Goal: Check status: Check status

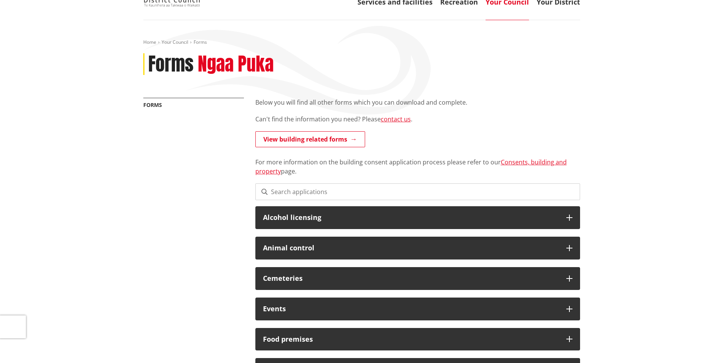
scroll to position [38, 0]
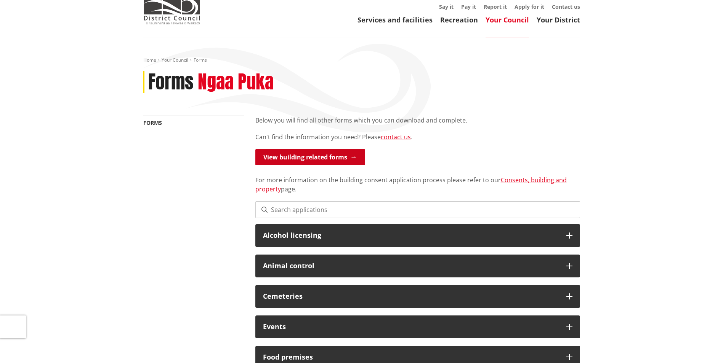
click at [285, 155] on link "View building related forms" at bounding box center [310, 157] width 110 height 16
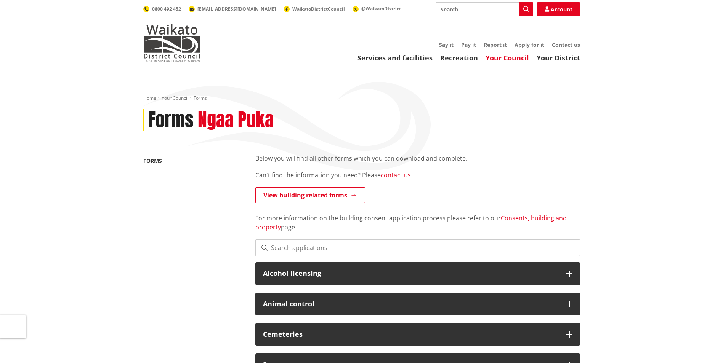
scroll to position [38, 0]
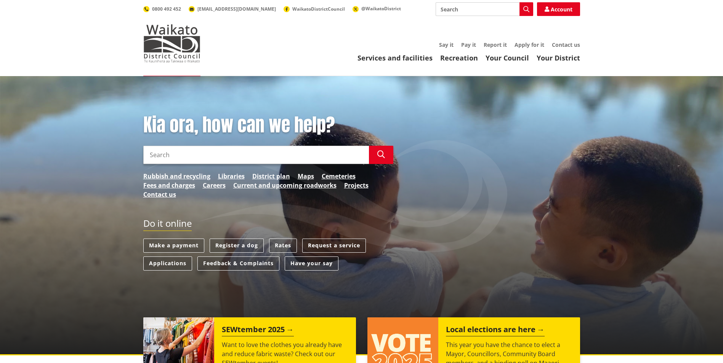
click at [170, 156] on input "Search" at bounding box center [256, 155] width 226 height 18
type input "building.enquires.waidc.govt.nz"
click at [381, 151] on button "Search" at bounding box center [381, 155] width 24 height 18
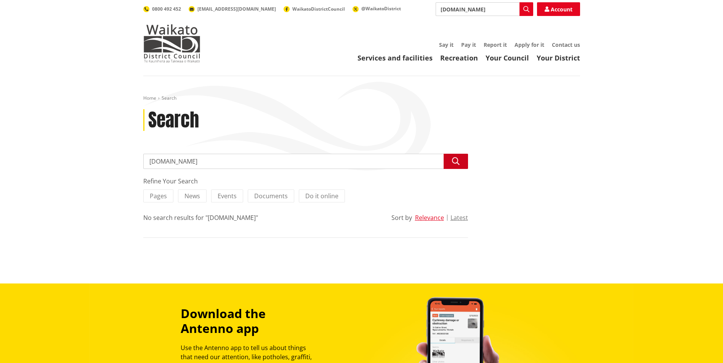
click at [454, 160] on icon "button" at bounding box center [456, 162] width 8 height 8
click at [168, 44] on img at bounding box center [171, 43] width 57 height 38
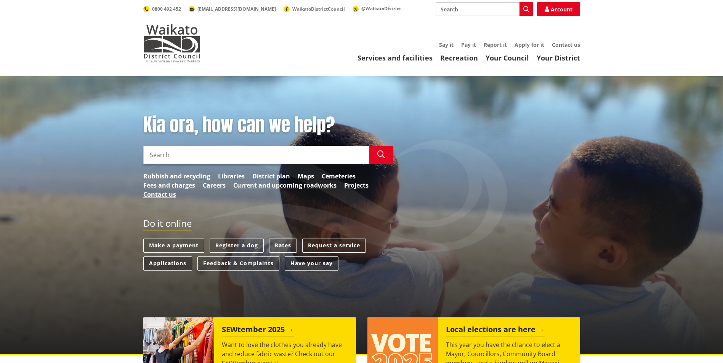
click at [176, 264] on link "Applications" at bounding box center [167, 264] width 49 height 14
click at [354, 186] on link "Projects" at bounding box center [356, 185] width 24 height 9
click at [177, 266] on link "Applications" at bounding box center [167, 264] width 49 height 14
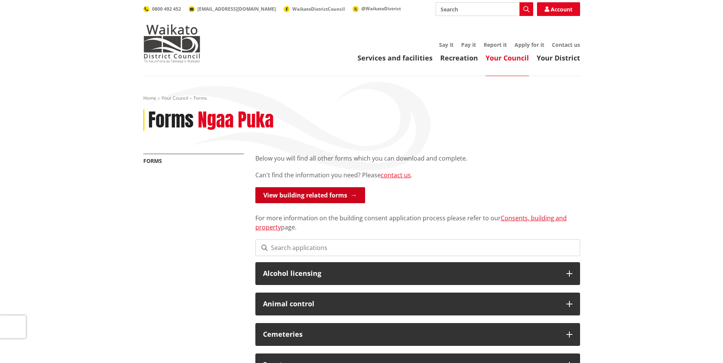
click at [275, 194] on link "View building related forms" at bounding box center [310, 195] width 110 height 16
click at [275, 245] on input at bounding box center [417, 248] width 325 height 17
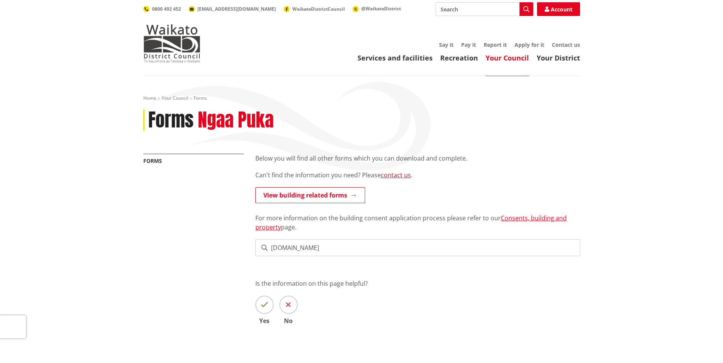
click at [427, 246] on input "building.enquires.waidc.govt.nz" at bounding box center [417, 248] width 325 height 17
type input "building.enquires.waidc.govt.nz"
click at [516, 219] on link "Consents, building and property" at bounding box center [410, 223] width 311 height 18
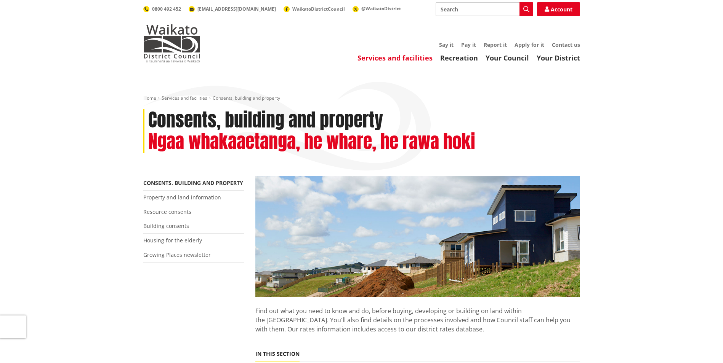
click at [196, 227] on li "Building consents" at bounding box center [193, 226] width 101 height 14
click at [163, 227] on link "Building consents" at bounding box center [166, 226] width 46 height 7
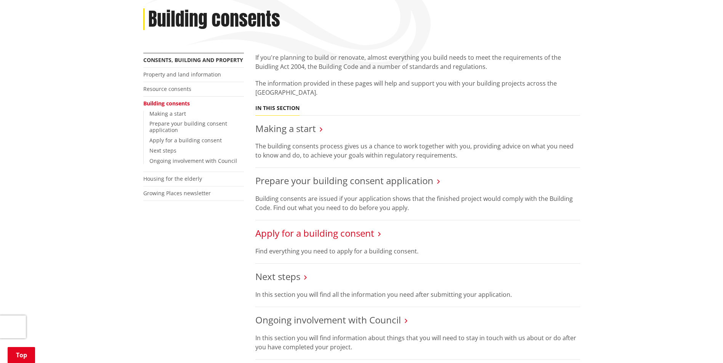
scroll to position [114, 0]
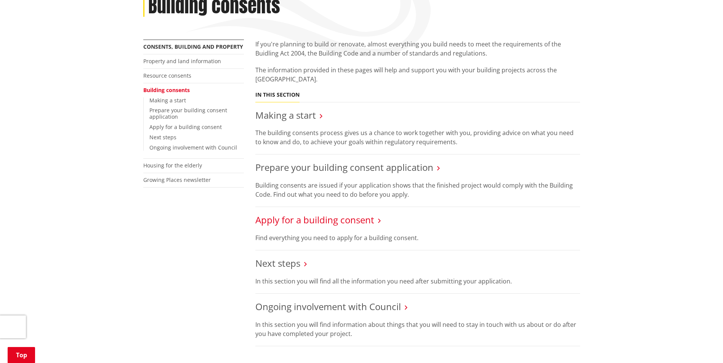
click at [301, 219] on link "Apply for a building consent" at bounding box center [314, 220] width 119 height 13
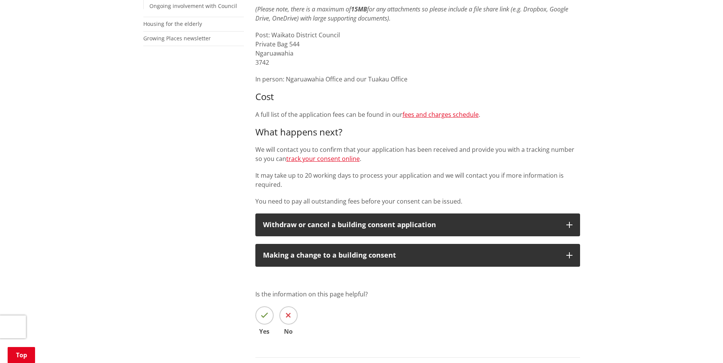
scroll to position [267, 0]
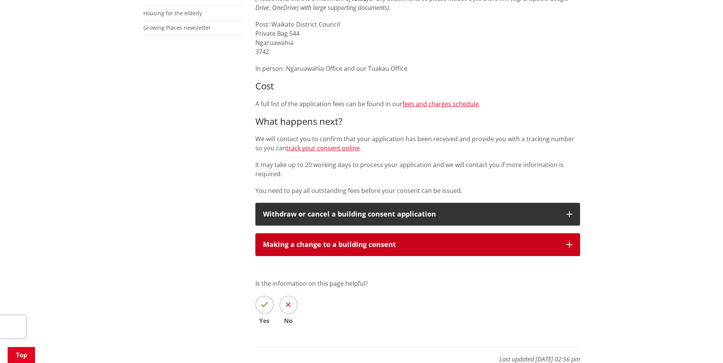
click at [366, 247] on div "Making a change to a building consent" at bounding box center [411, 245] width 296 height 8
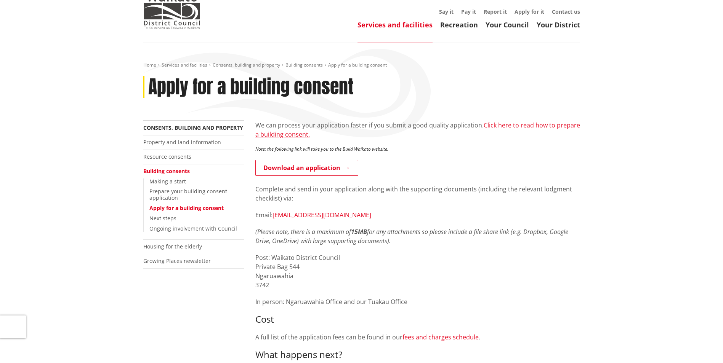
scroll to position [0, 0]
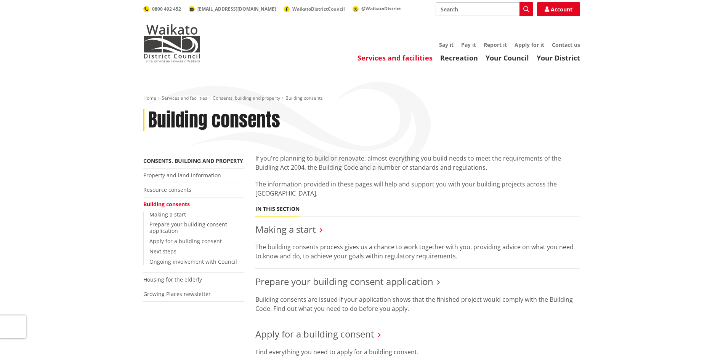
click at [464, 10] on input "Search" at bounding box center [484, 9] width 98 height 14
type input "[DOMAIN_NAME]"
click at [523, 8] on icon "button" at bounding box center [526, 9] width 6 height 6
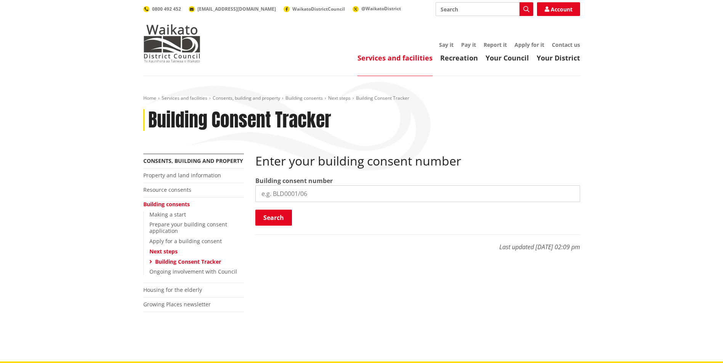
click at [289, 194] on input "search" at bounding box center [417, 194] width 325 height 17
type input "BULD0932/25"
click at [276, 218] on button "Search" at bounding box center [273, 218] width 37 height 16
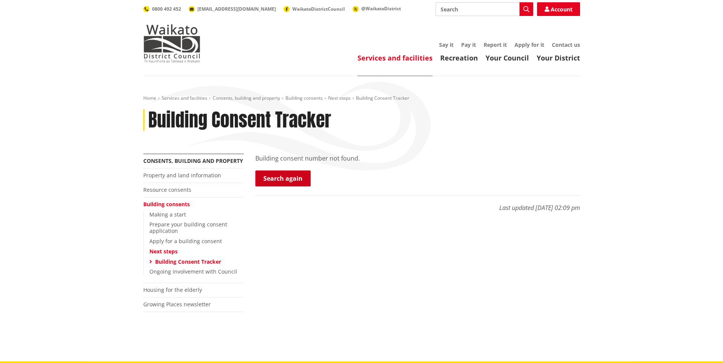
click at [290, 175] on link "Search again" at bounding box center [282, 179] width 55 height 16
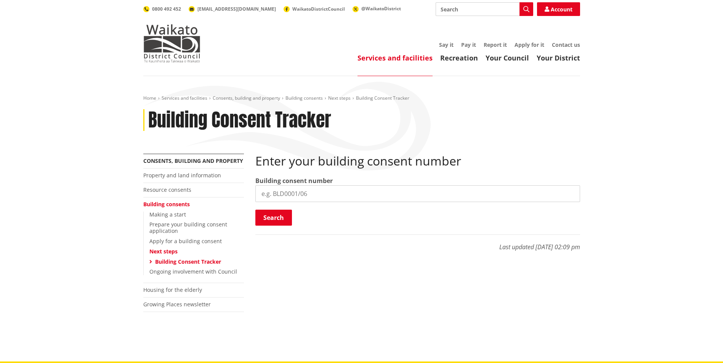
click at [274, 192] on input "search" at bounding box center [417, 194] width 325 height 17
type input "BLD0932-25"
click at [279, 218] on button "Search" at bounding box center [273, 218] width 37 height 16
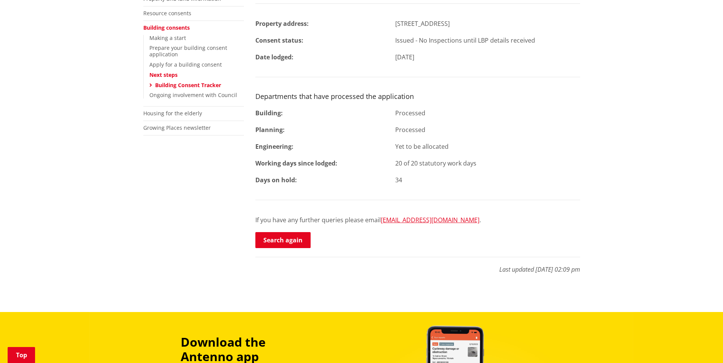
scroll to position [191, 0]
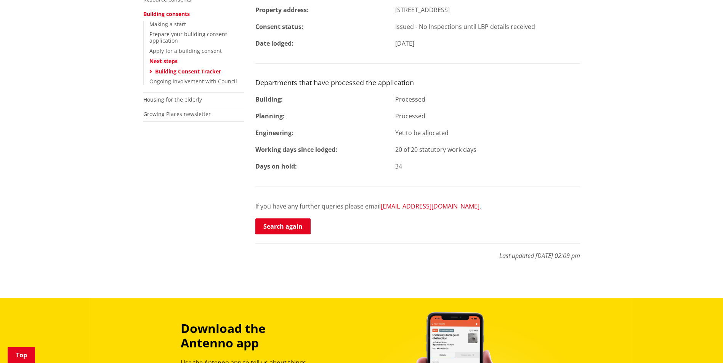
click at [418, 207] on link "[EMAIL_ADDRESS][DOMAIN_NAME]" at bounding box center [430, 206] width 99 height 8
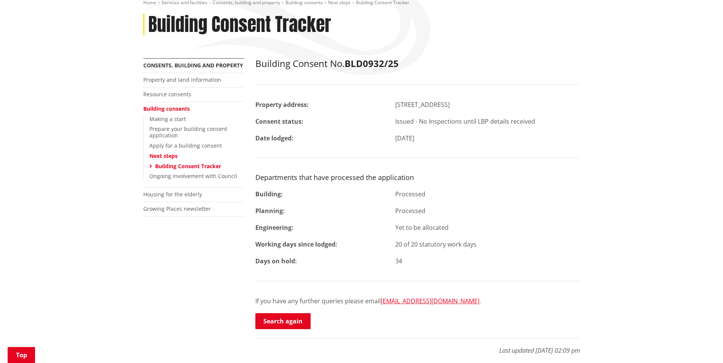
scroll to position [114, 0]
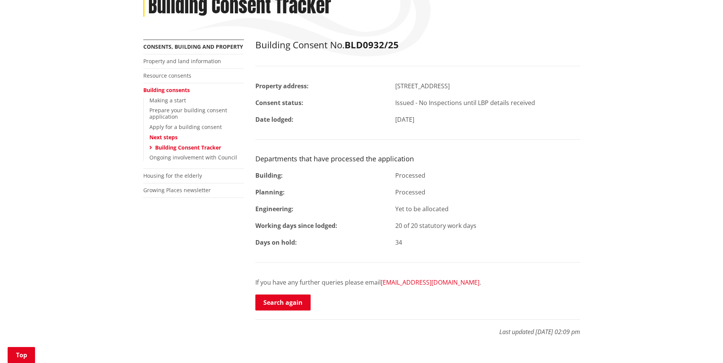
click at [398, 283] on link "[EMAIL_ADDRESS][DOMAIN_NAME]" at bounding box center [430, 283] width 99 height 8
click at [429, 282] on link "[EMAIL_ADDRESS][DOMAIN_NAME]" at bounding box center [430, 283] width 99 height 8
